Goal: Navigation & Orientation: Find specific page/section

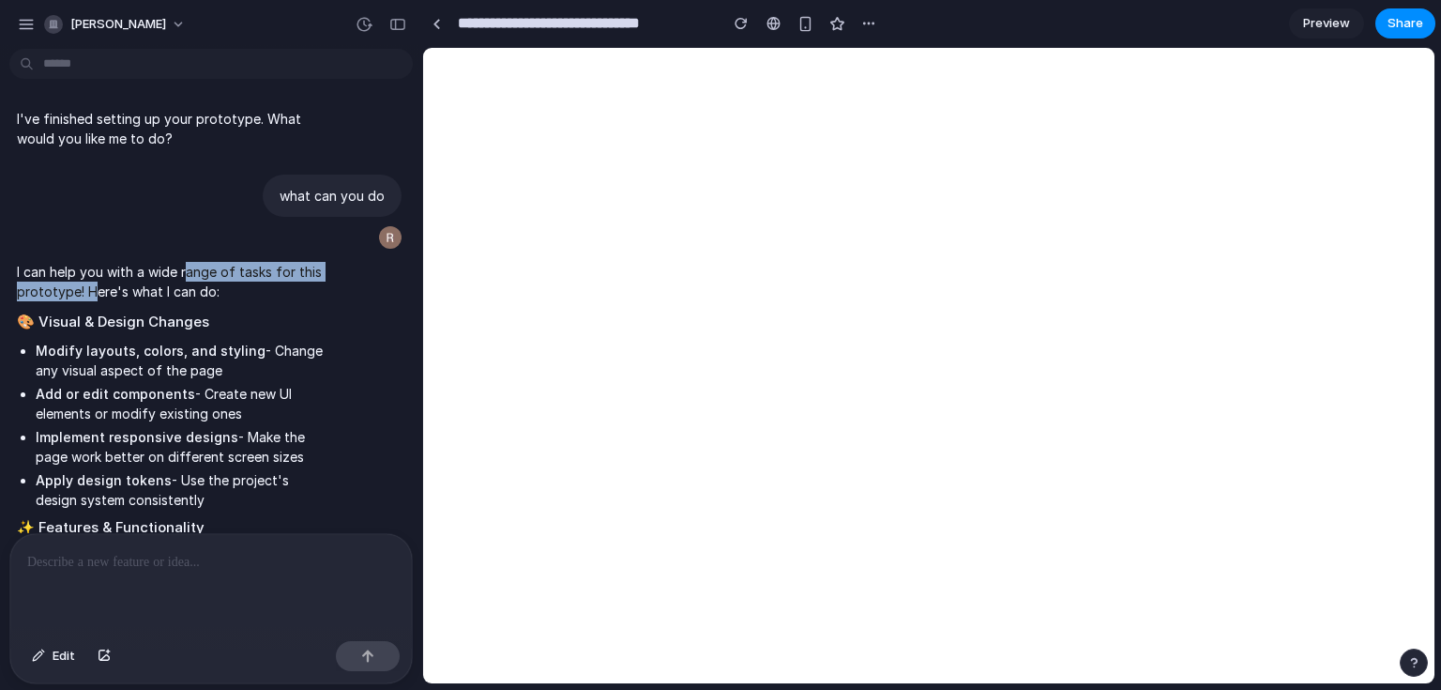
drag, startPoint x: 91, startPoint y: 289, endPoint x: 246, endPoint y: 284, distance: 154.9
click at [189, 279] on p "I can help you with a wide range of tasks for this prototype! Here's what I can…" at bounding box center [173, 281] width 313 height 39
click at [245, 400] on li "Add or edit components - Create new UI elements or modify existing ones" at bounding box center [183, 403] width 295 height 39
drag, startPoint x: 219, startPoint y: 352, endPoint x: 335, endPoint y: 358, distance: 116.5
click at [296, 354] on li "Modify layouts, colors, and styling - Change any visual aspect of the page" at bounding box center [183, 360] width 295 height 39
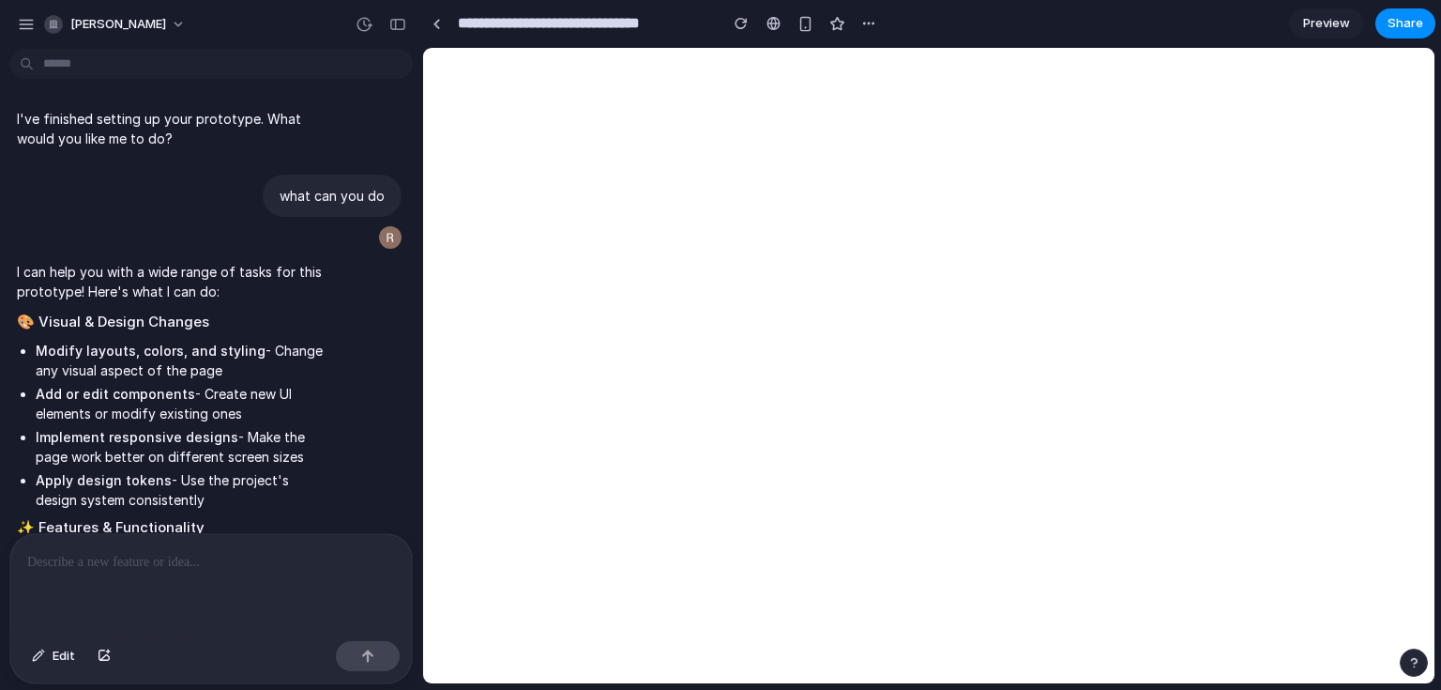
click at [191, 416] on li "Add or edit components - Create new UI elements or modify existing ones" at bounding box center [183, 403] width 295 height 39
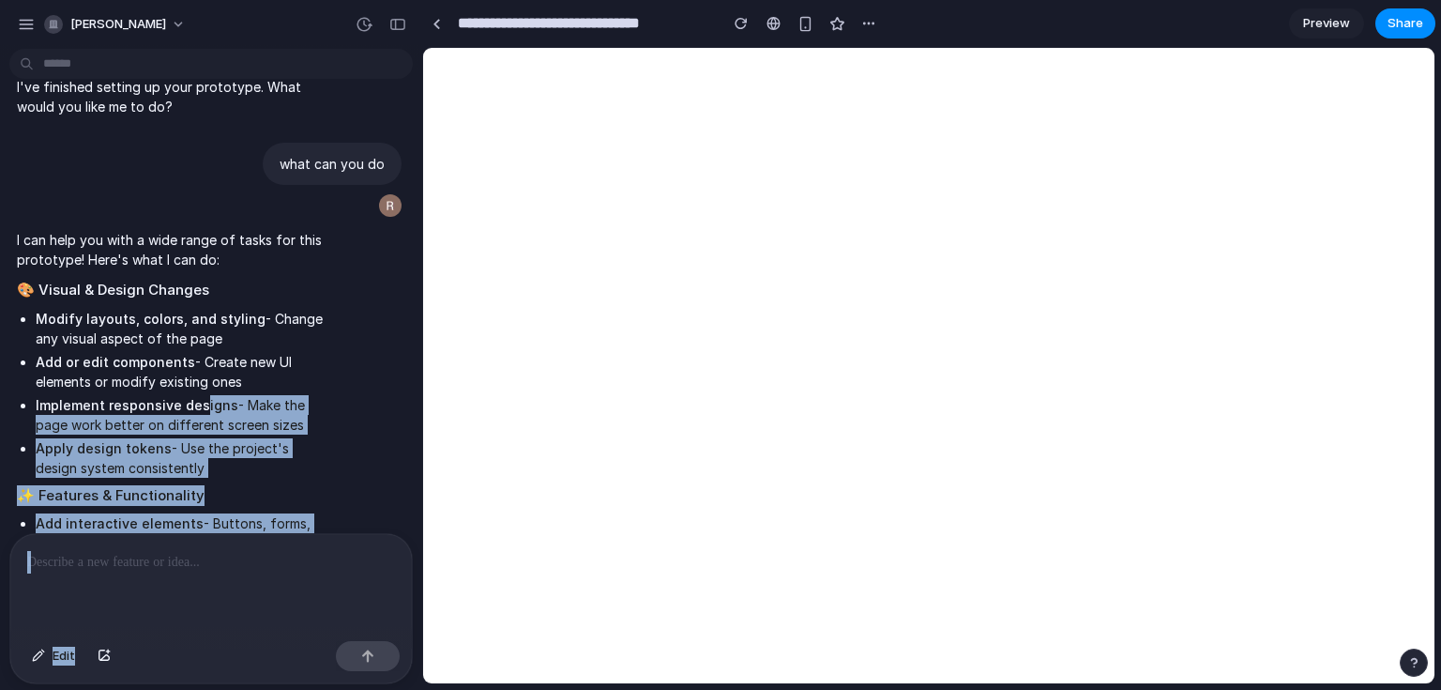
click at [180, 461] on li "Apply design tokens - Use the project's design system consistently" at bounding box center [183, 457] width 295 height 39
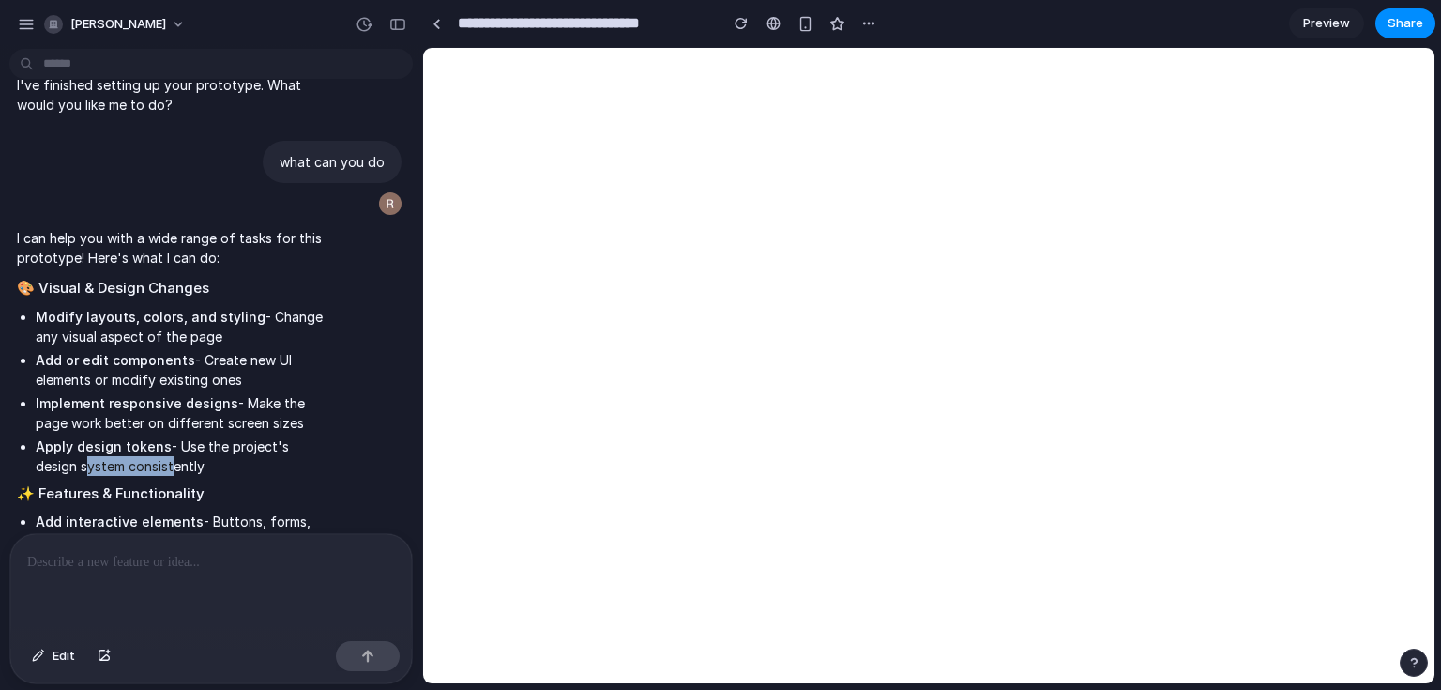
drag, startPoint x: 79, startPoint y: 465, endPoint x: 199, endPoint y: 470, distance: 120.2
click at [185, 468] on li "Apply design tokens - Use the project's design system consistently" at bounding box center [183, 455] width 295 height 39
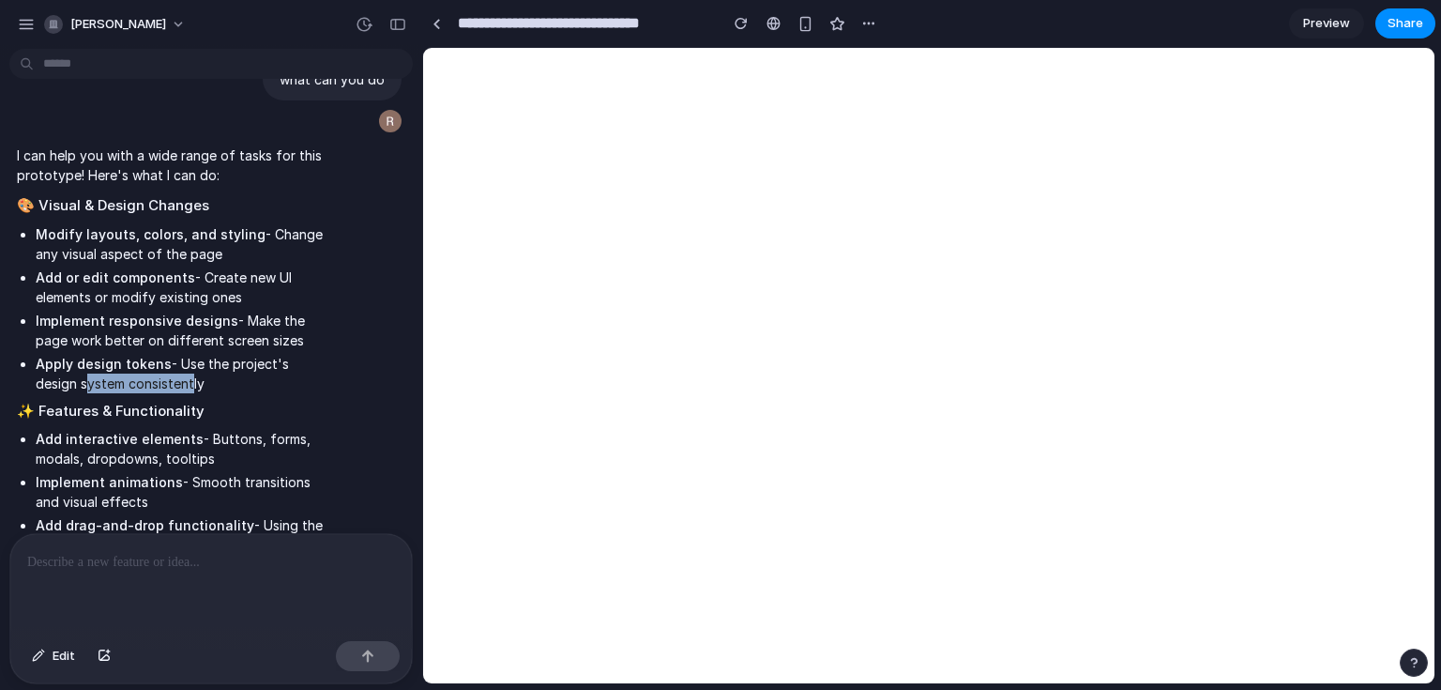
scroll to position [173, 0]
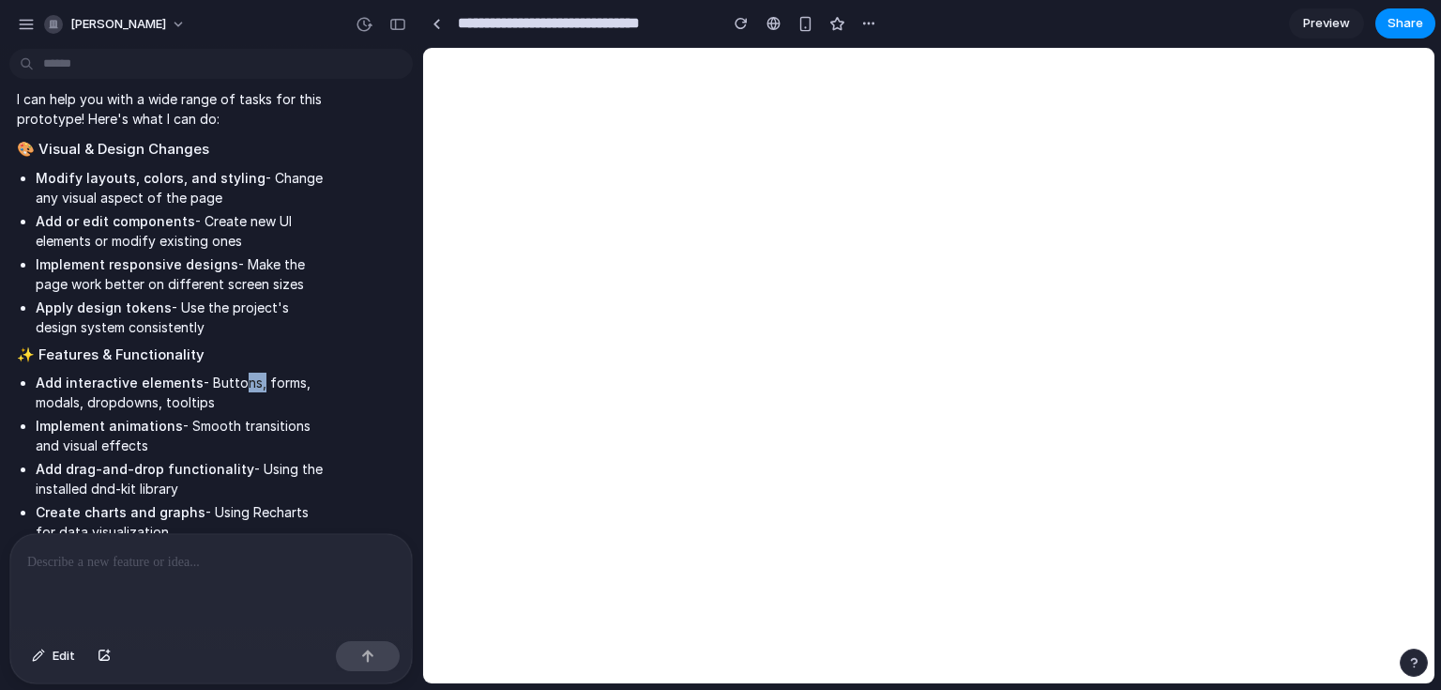
drag, startPoint x: 230, startPoint y: 388, endPoint x: 293, endPoint y: 394, distance: 63.1
click at [272, 390] on li "Add interactive elements - Buttons, forms, modals, dropdowns, tooltips" at bounding box center [183, 392] width 295 height 39
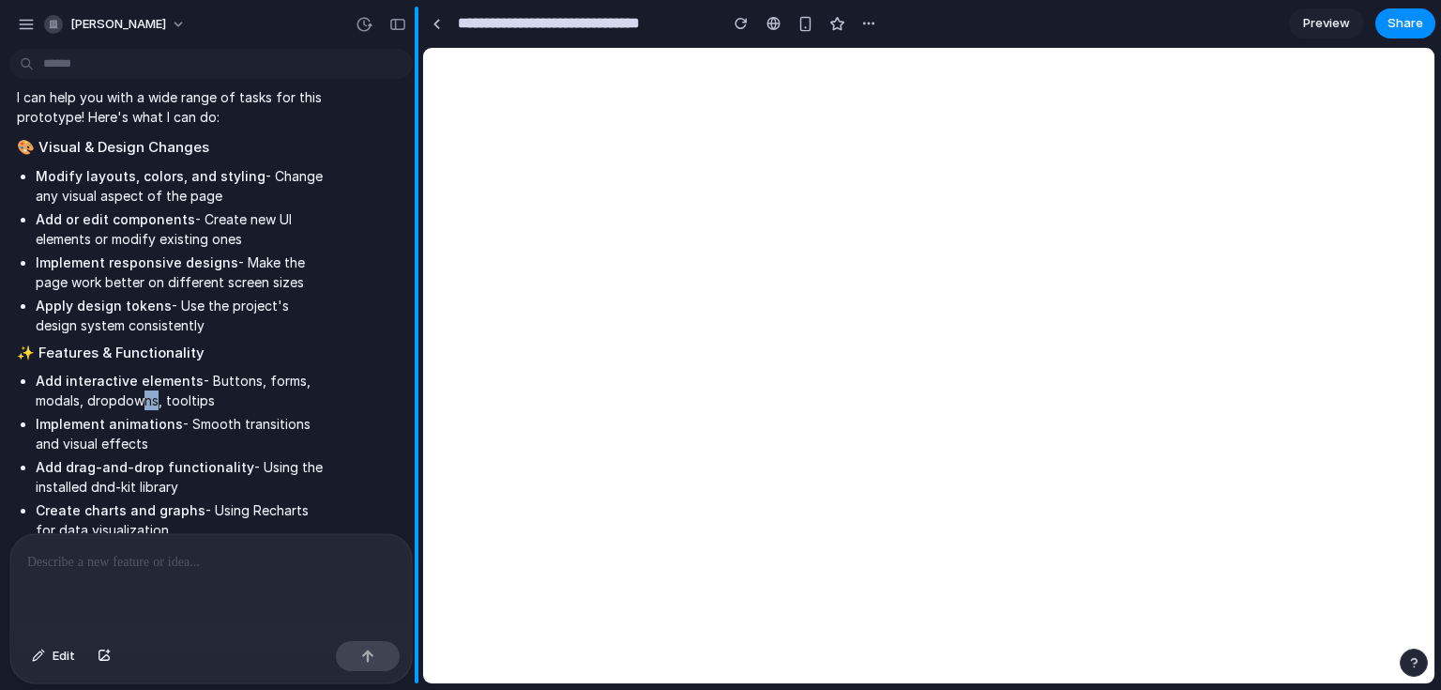
drag, startPoint x: 137, startPoint y: 409, endPoint x: 417, endPoint y: 408, distance: 279.6
click at [169, 409] on li "Add interactive elements - Buttons, forms, modals, dropdowns, tooltips" at bounding box center [183, 390] width 295 height 39
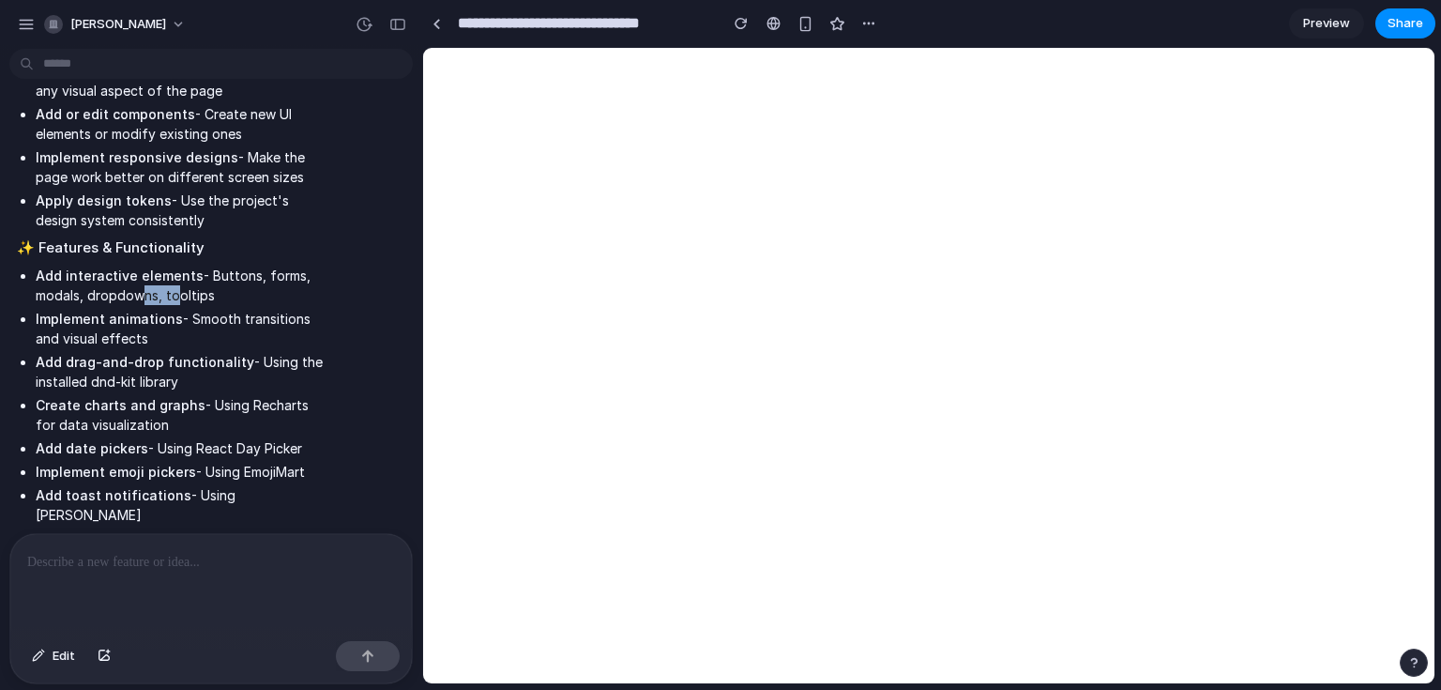
drag, startPoint x: 61, startPoint y: 345, endPoint x: 187, endPoint y: 382, distance: 131.0
click at [187, 382] on ul "Add interactive elements - Buttons, forms, modals, dropdowns, tooltips Implemen…" at bounding box center [173, 407] width 313 height 282
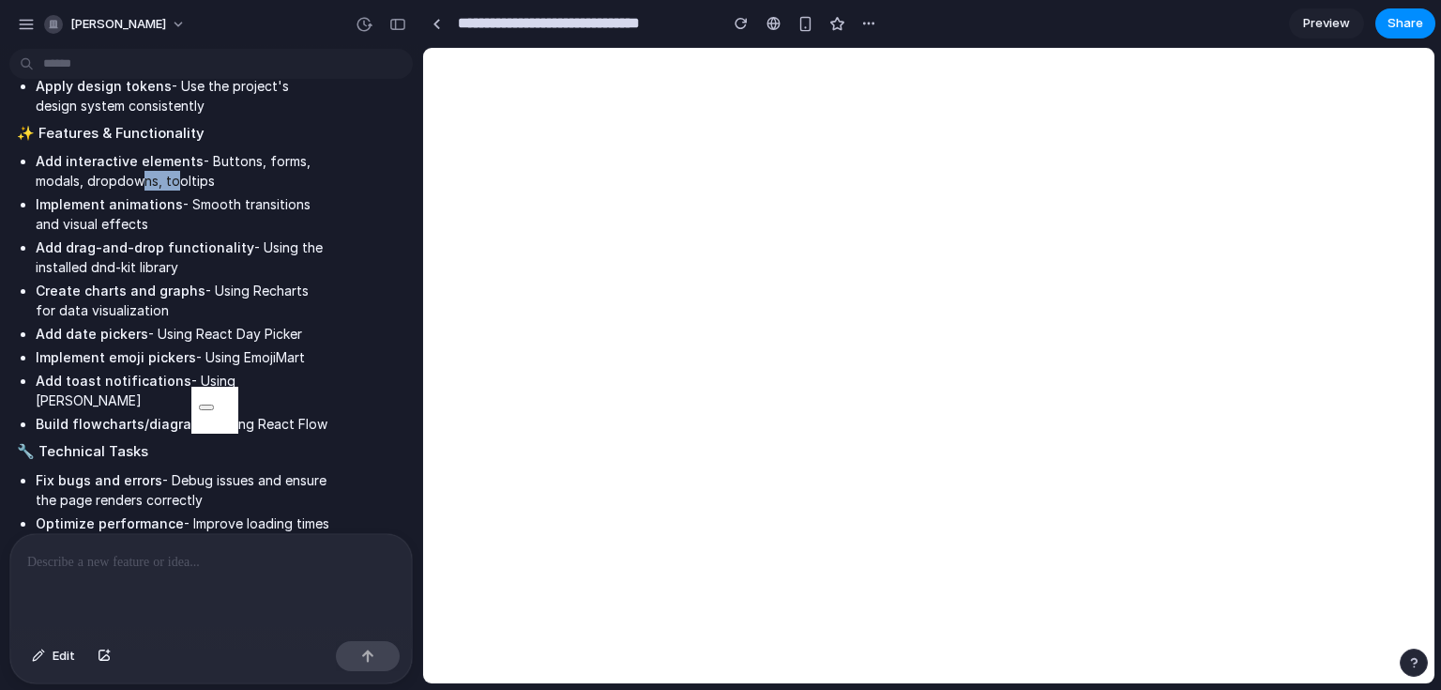
scroll to position [396, 0]
click at [219, 282] on li "Create charts and graphs - Using Recharts for data visualization" at bounding box center [183, 298] width 295 height 39
drag, startPoint x: 209, startPoint y: 281, endPoint x: 318, endPoint y: 311, distance: 112.9
click at [316, 311] on li "Create charts and graphs - Using Recharts for data visualization" at bounding box center [183, 298] width 295 height 39
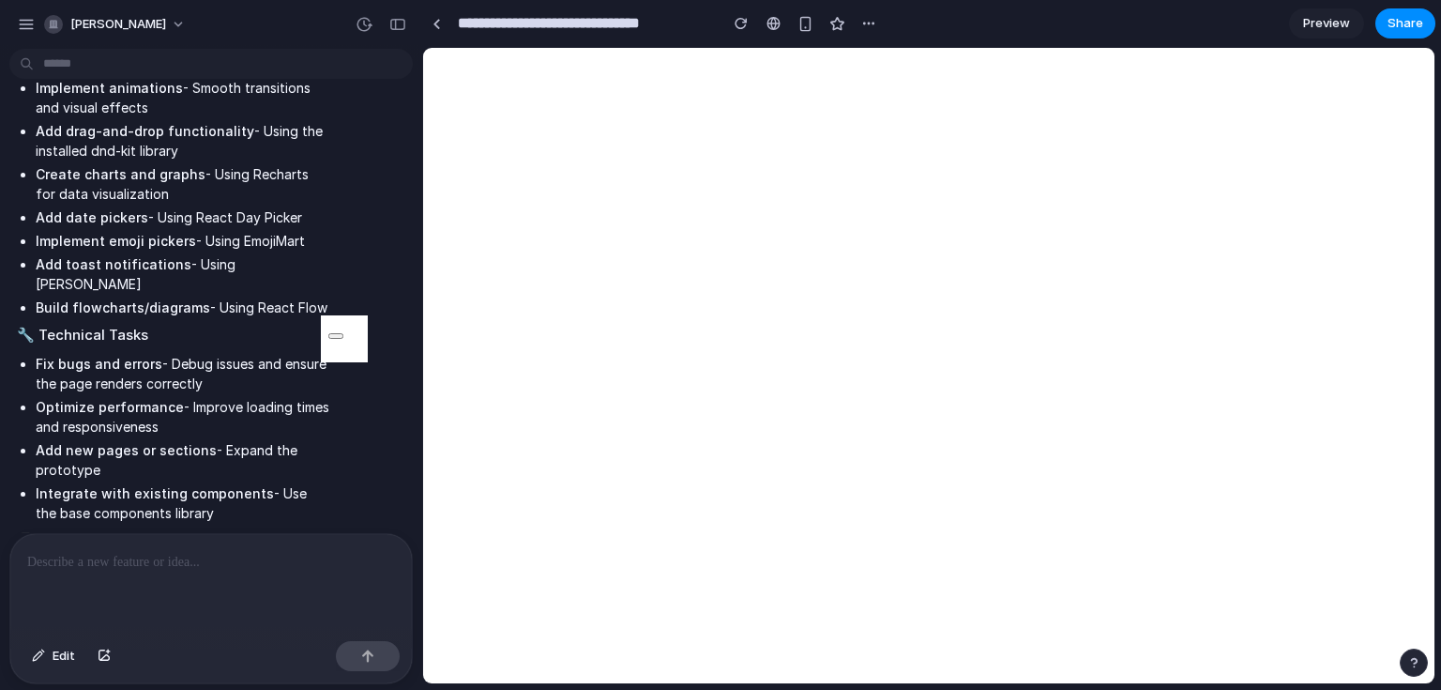
scroll to position [517, 0]
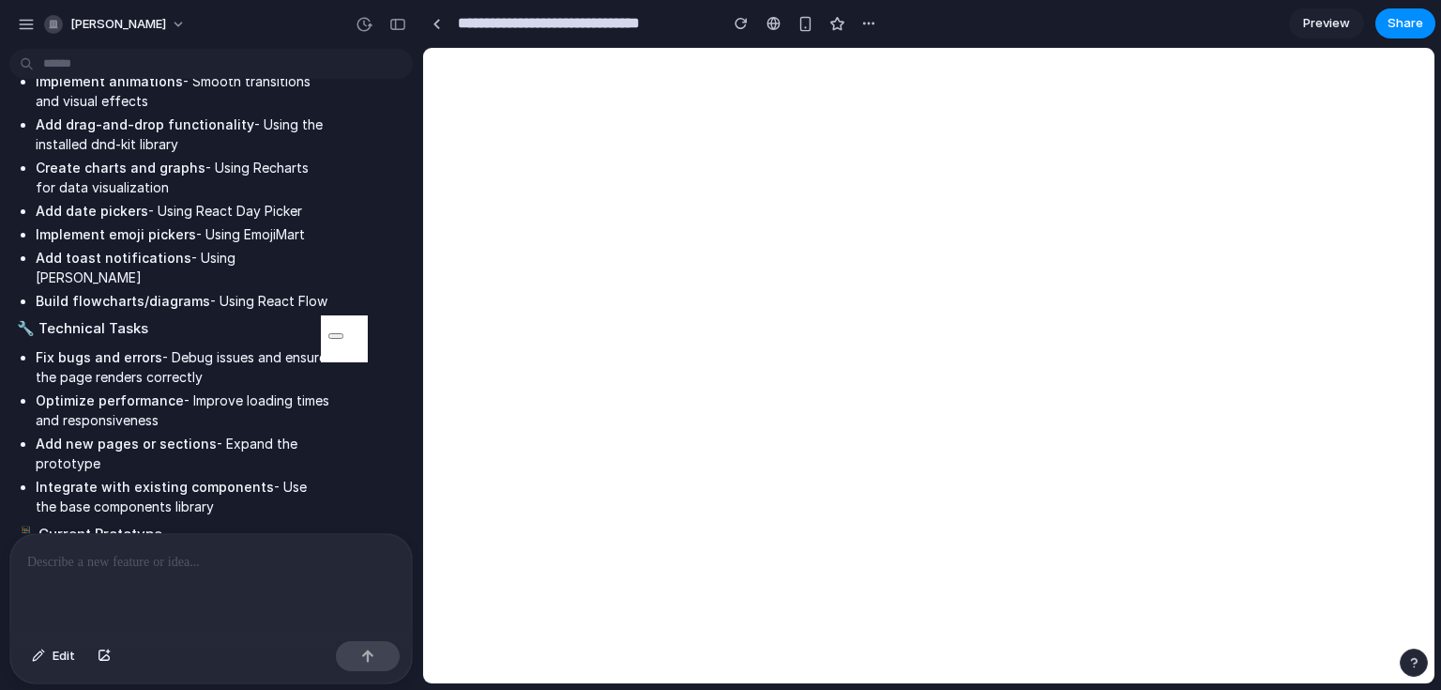
drag, startPoint x: 263, startPoint y: 250, endPoint x: 260, endPoint y: 216, distance: 33.9
click at [272, 244] on ul "Add interactive elements - Buttons, forms, modals, dropdowns, tooltips Implemen…" at bounding box center [173, 169] width 313 height 282
drag, startPoint x: 226, startPoint y: 196, endPoint x: 331, endPoint y: 218, distance: 107.3
click at [328, 214] on div "I can help you with a wide range of tasks for this prototype! Here's what I can…" at bounding box center [173, 297] width 328 height 1129
click at [191, 232] on li "Implement emoji pickers - Using EmojiMart" at bounding box center [183, 234] width 295 height 20
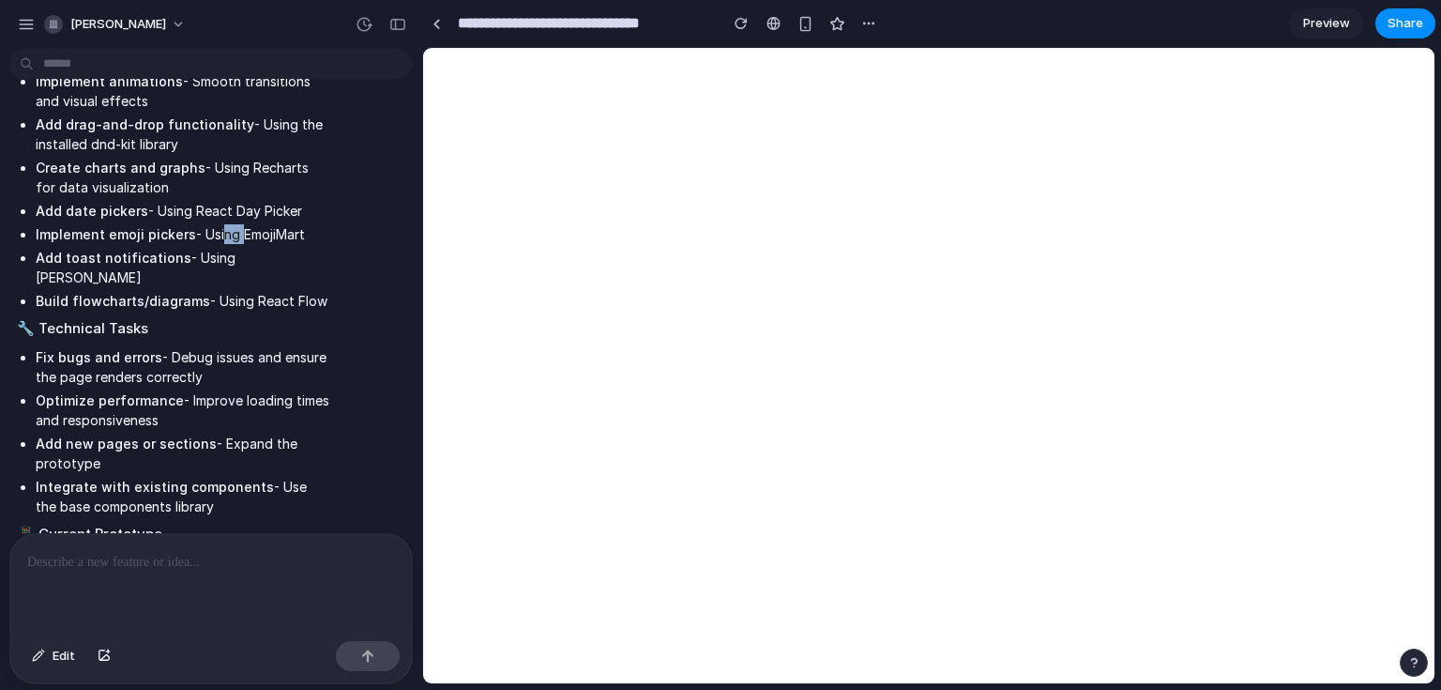
drag, startPoint x: 218, startPoint y: 231, endPoint x: 334, endPoint y: 191, distance: 122.9
click at [274, 229] on li "Implement emoji pickers - Using EmojiMart" at bounding box center [183, 234] width 295 height 20
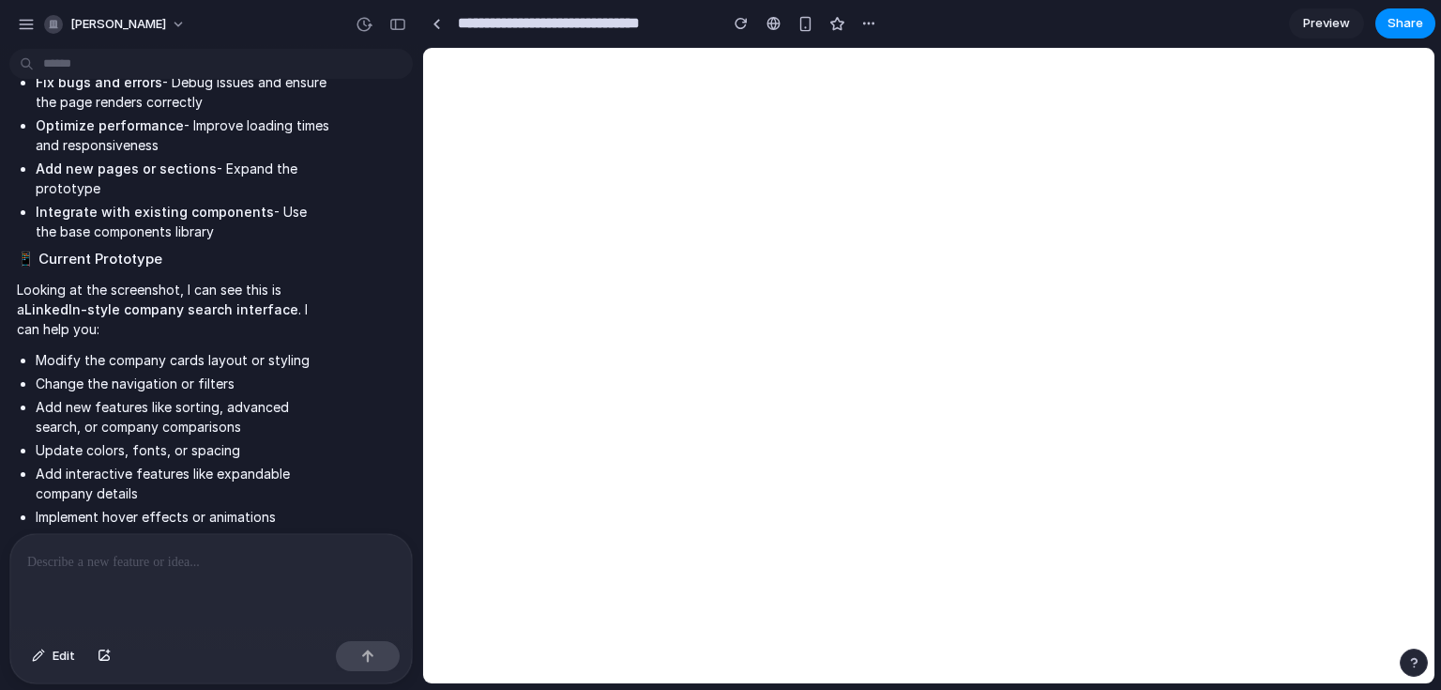
scroll to position [841, 0]
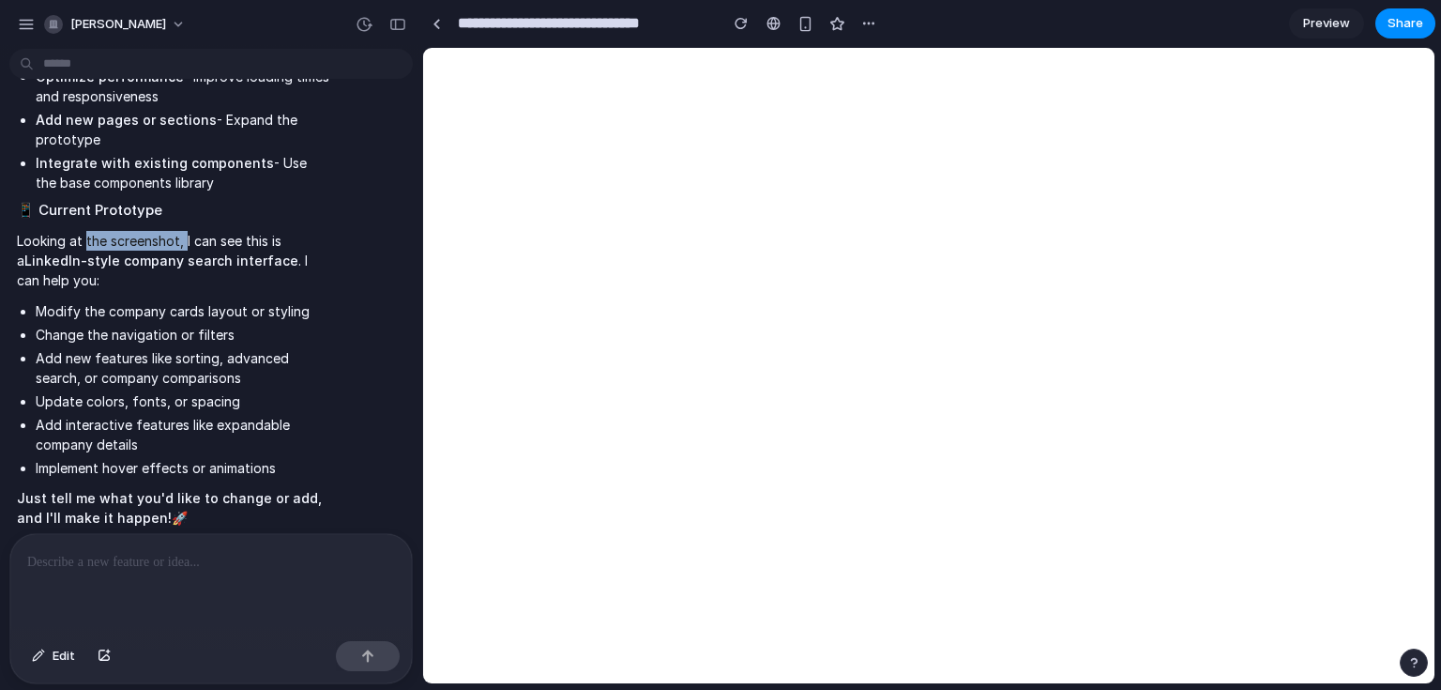
drag, startPoint x: 84, startPoint y: 216, endPoint x: 208, endPoint y: 221, distance: 124.9
click at [191, 231] on p "Looking at the screenshot, I can see this is a LinkedIn-style company search in…" at bounding box center [173, 260] width 313 height 59
drag, startPoint x: 208, startPoint y: 221, endPoint x: 264, endPoint y: 224, distance: 55.4
click at [262, 231] on p "Looking at the screenshot, I can see this is a LinkedIn-style company search in…" at bounding box center [173, 260] width 313 height 59
drag, startPoint x: 270, startPoint y: 226, endPoint x: 306, endPoint y: 226, distance: 35.7
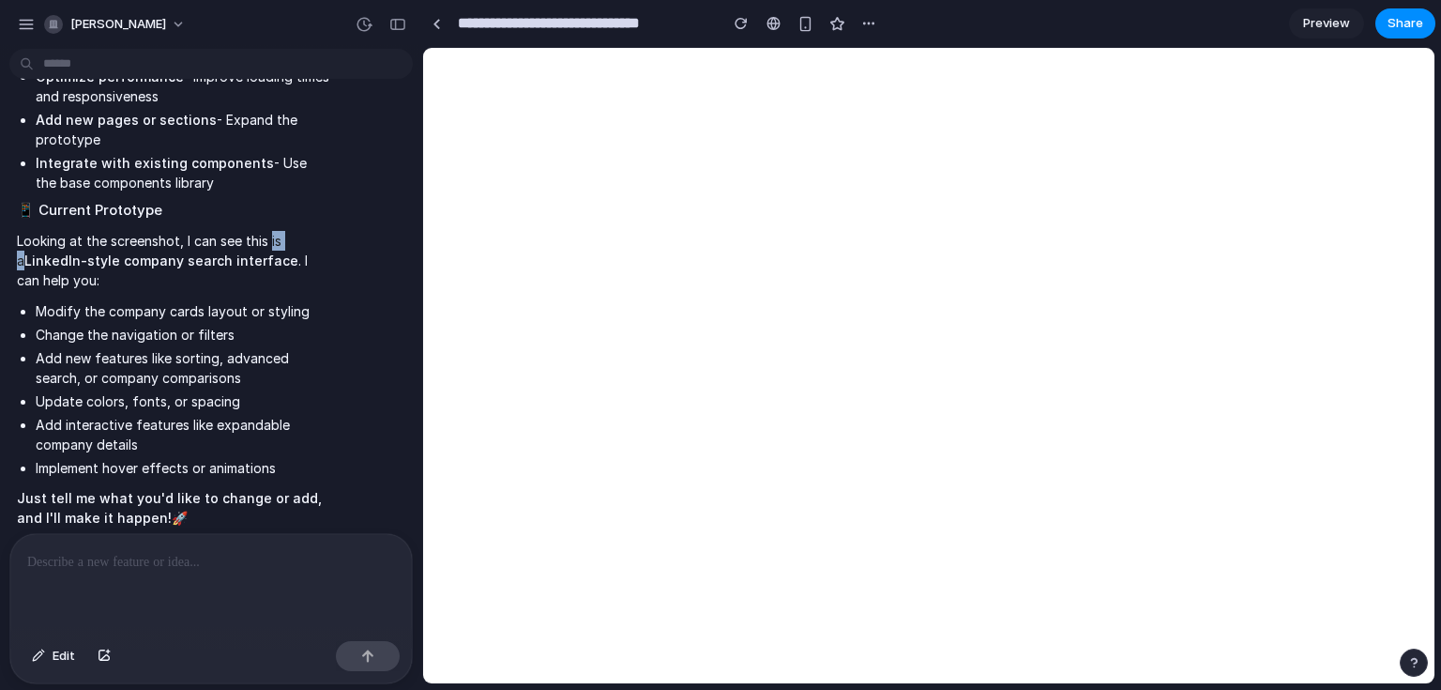
click at [306, 231] on p "Looking at the screenshot, I can see this is a LinkedIn-style company search in…" at bounding box center [173, 260] width 313 height 59
drag, startPoint x: 146, startPoint y: 232, endPoint x: 210, endPoint y: 231, distance: 63.8
click at [202, 232] on p "Looking at the screenshot, I can see this is a LinkedIn-style company search in…" at bounding box center [173, 260] width 313 height 59
click at [302, 231] on p "Looking at the screenshot, I can see this is a LinkedIn-style company search in…" at bounding box center [173, 260] width 313 height 59
drag, startPoint x: 251, startPoint y: 221, endPoint x: 272, endPoint y: 230, distance: 22.7
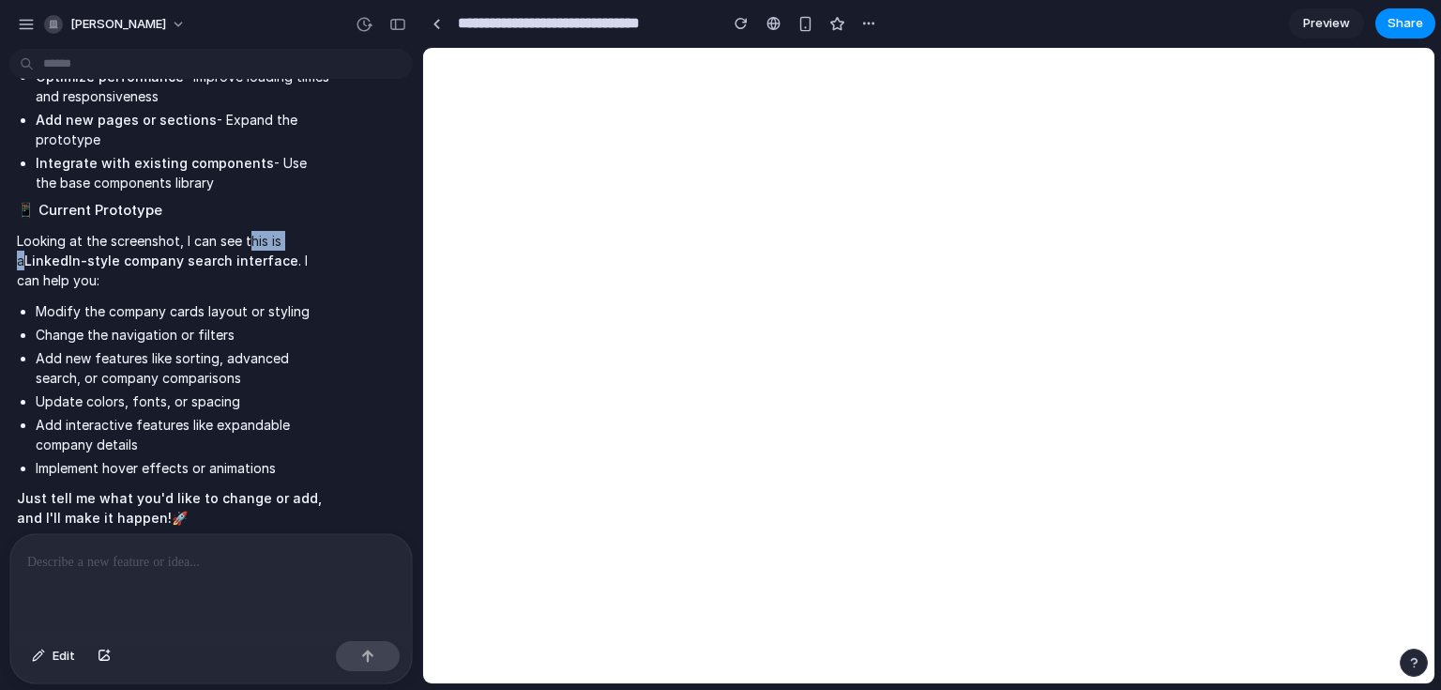
click at [292, 231] on p "Looking at the screenshot, I can see this is a LinkedIn-style company search in…" at bounding box center [173, 260] width 313 height 59
drag, startPoint x: 93, startPoint y: 243, endPoint x: 174, endPoint y: 250, distance: 81.0
click at [153, 252] on strong "LinkedIn-style company search interface" at bounding box center [161, 260] width 274 height 16
drag, startPoint x: 261, startPoint y: 249, endPoint x: 298, endPoint y: 245, distance: 37.7
click at [273, 247] on p "Looking at the screenshot, I can see this is a LinkedIn-style company search in…" at bounding box center [173, 260] width 313 height 59
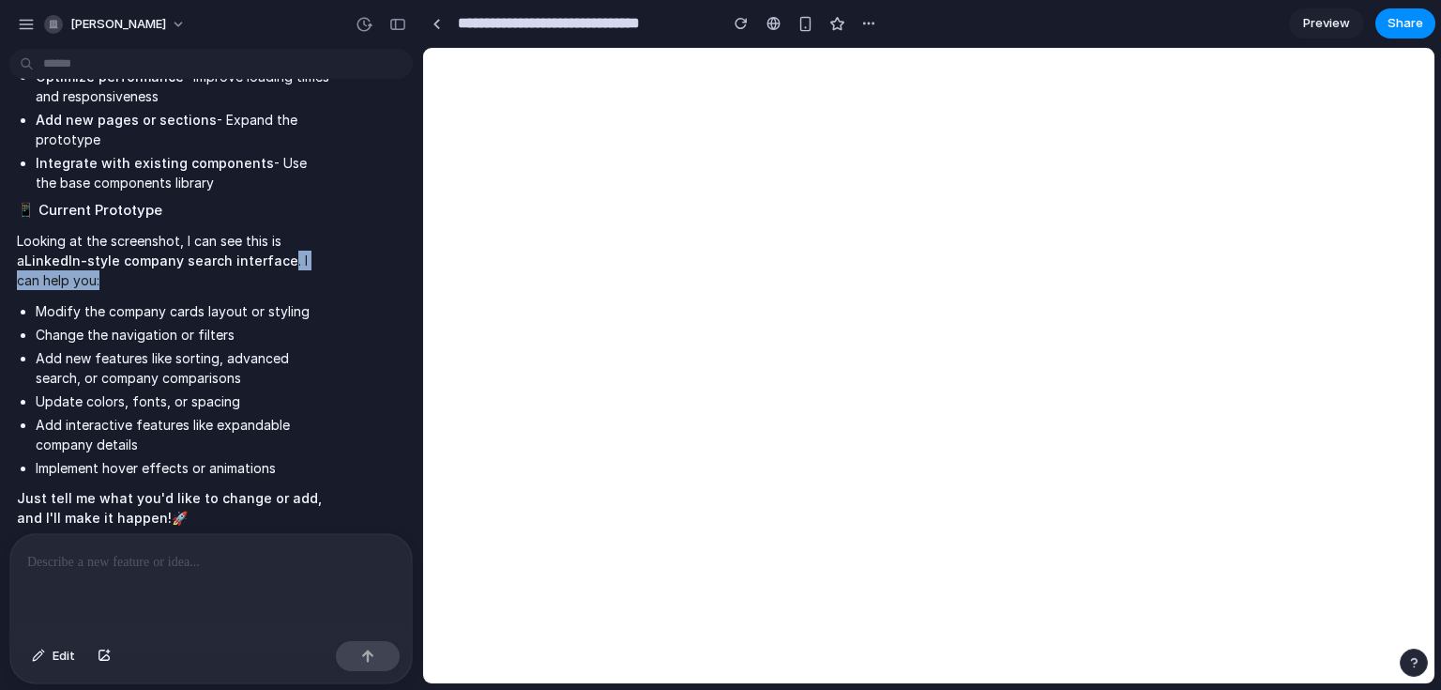
click at [308, 245] on p "Looking at the screenshot, I can see this is a LinkedIn-style company search in…" at bounding box center [173, 260] width 313 height 59
drag, startPoint x: 237, startPoint y: 484, endPoint x: 299, endPoint y: 476, distance: 62.5
click at [268, 490] on strong "Just tell me what you'd like to change or add, and I'll make it happen!" at bounding box center [169, 508] width 305 height 36
click at [301, 488] on p "Just tell me what you'd like to change or add, and I'll make it happen! 🚀" at bounding box center [173, 507] width 313 height 39
drag, startPoint x: 301, startPoint y: 476, endPoint x: 210, endPoint y: 484, distance: 91.4
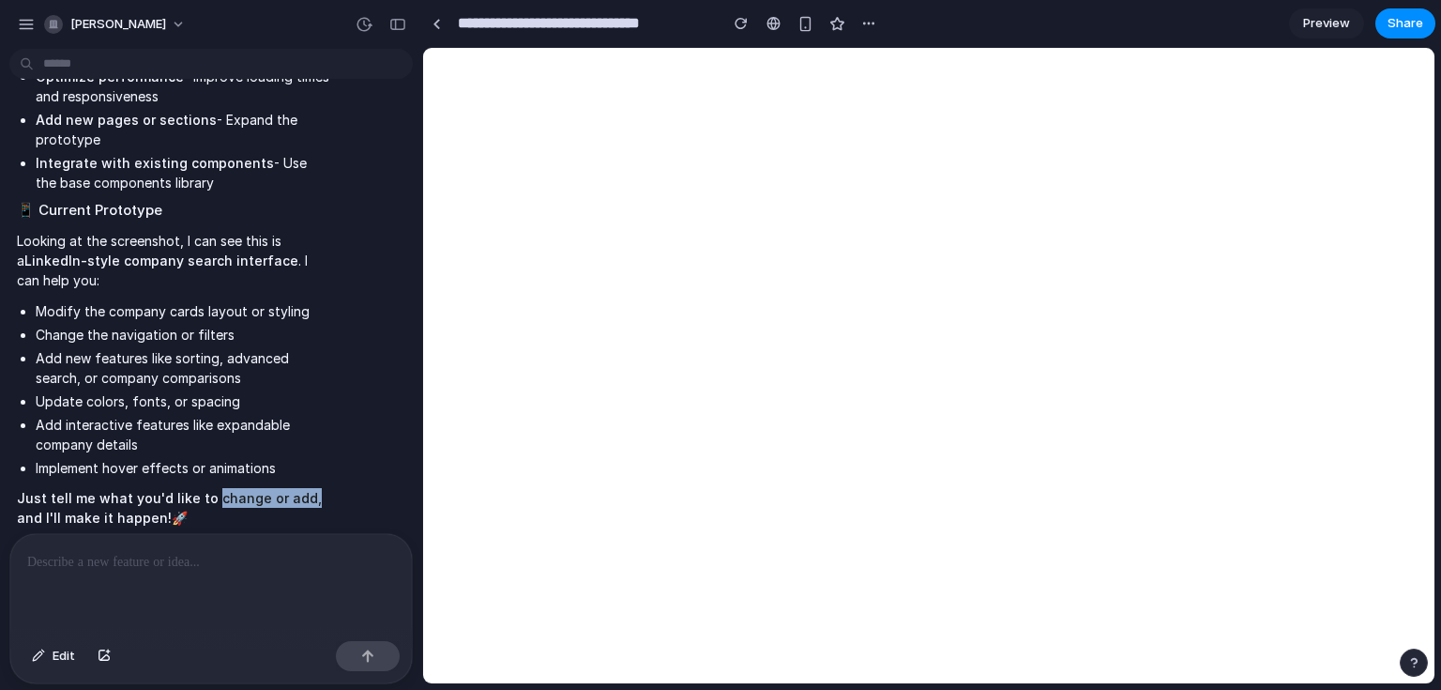
click at [221, 488] on p "Just tell me what you'd like to change or add, and I'll make it happen! 🚀" at bounding box center [173, 507] width 313 height 39
drag, startPoint x: 202, startPoint y: 506, endPoint x: 0, endPoint y: 266, distance: 313.7
click at [30, 32] on button "button" at bounding box center [26, 24] width 28 height 28
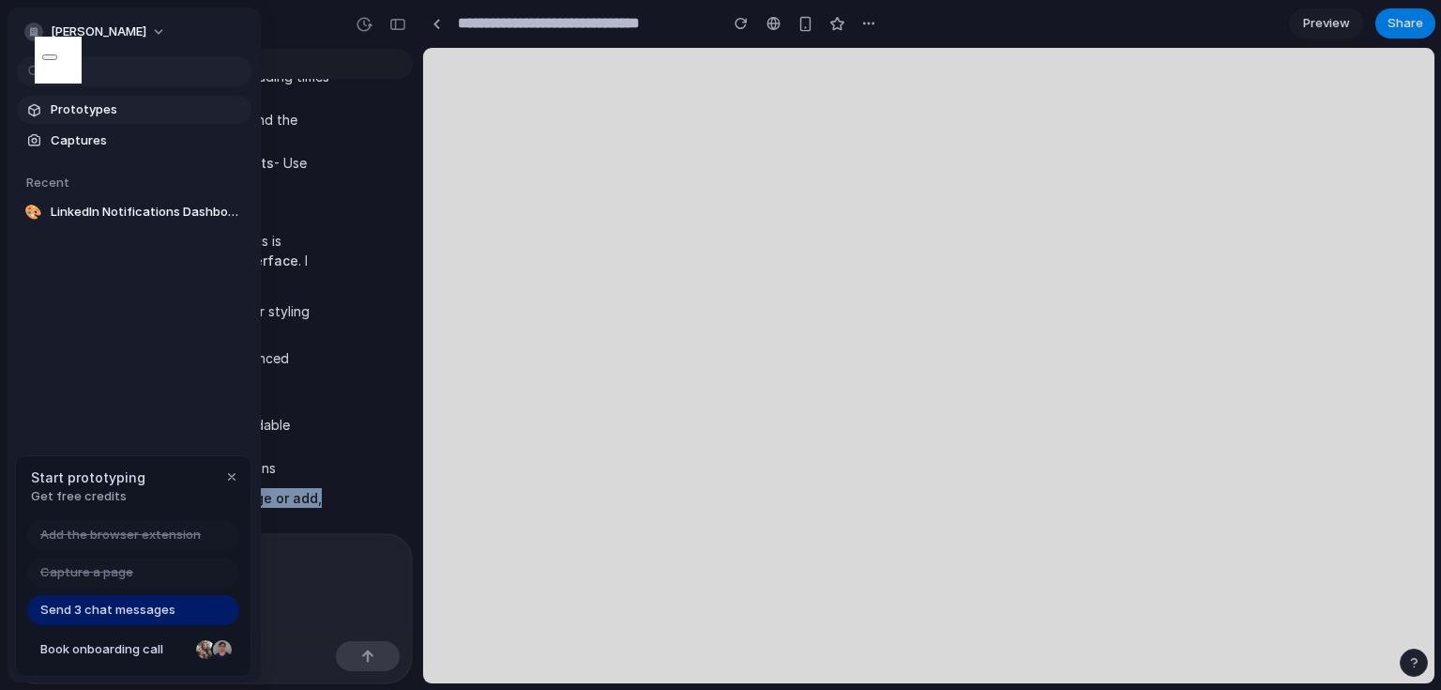
click at [131, 115] on span "Prototypes" at bounding box center [147, 109] width 193 height 19
